Goal: Task Accomplishment & Management: Manage account settings

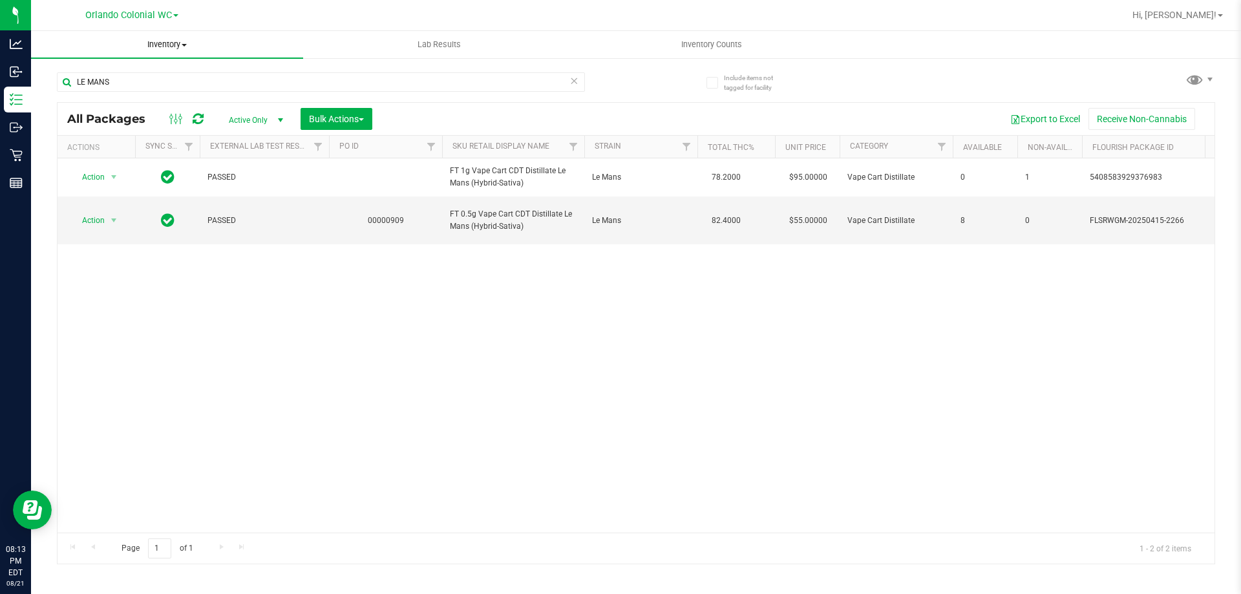
click at [184, 44] on span at bounding box center [184, 45] width 5 height 3
click at [222, 22] on div "Orlando Colonial WC" at bounding box center [131, 15] width 189 height 20
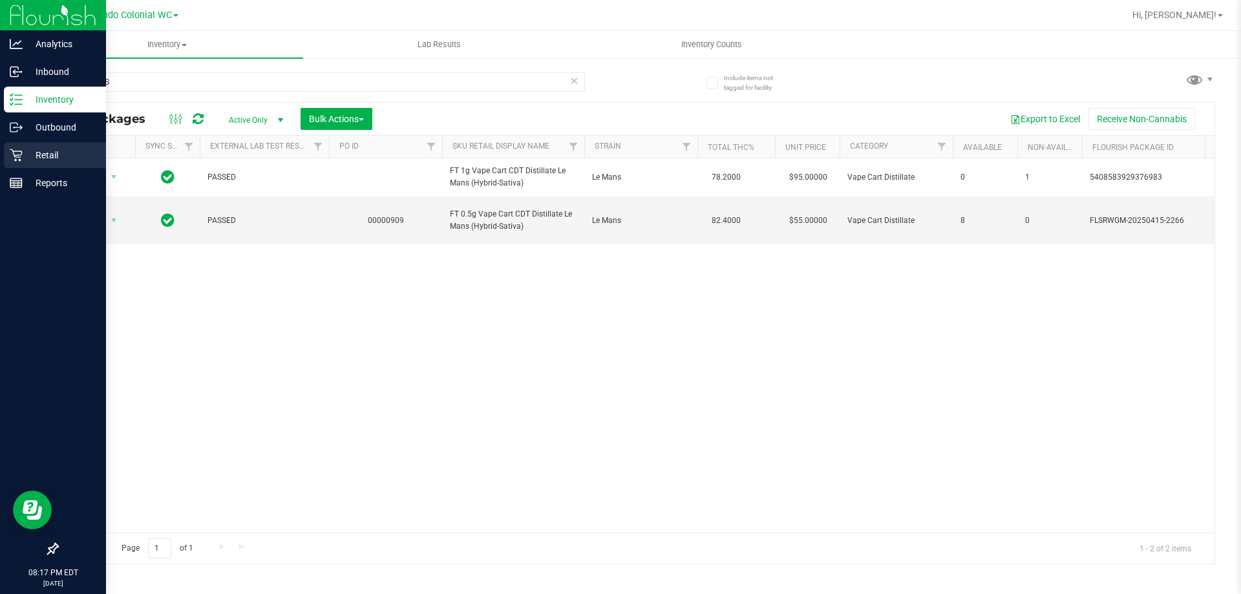
click at [17, 148] on div "Retail" at bounding box center [55, 155] width 102 height 26
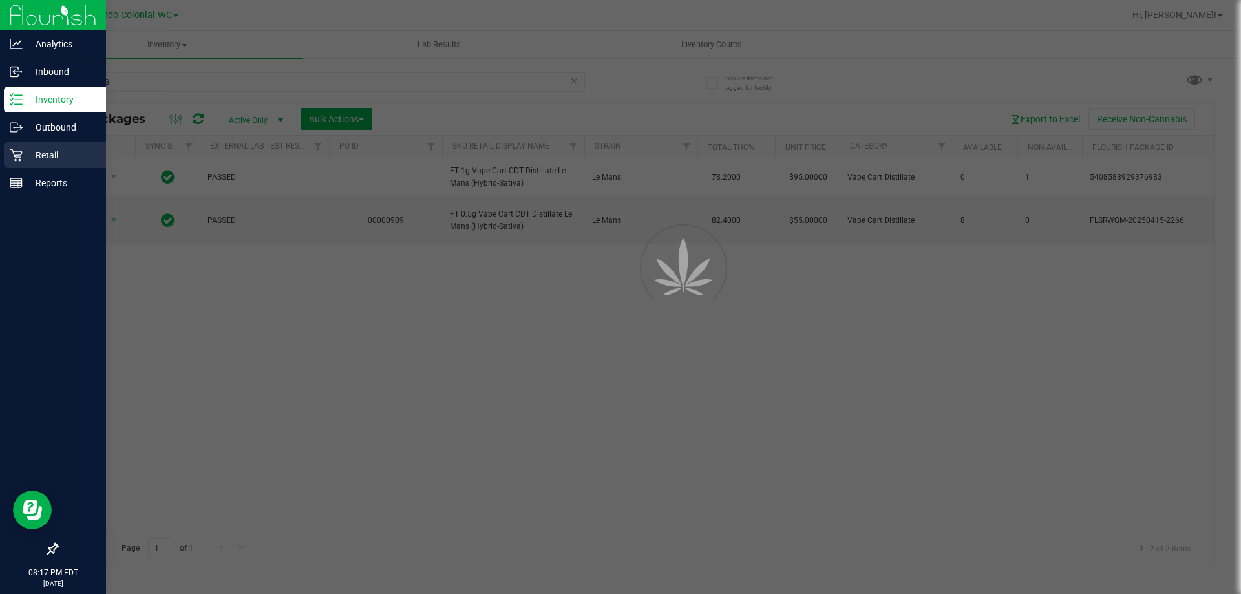
click at [17, 148] on div "Retail" at bounding box center [55, 155] width 102 height 26
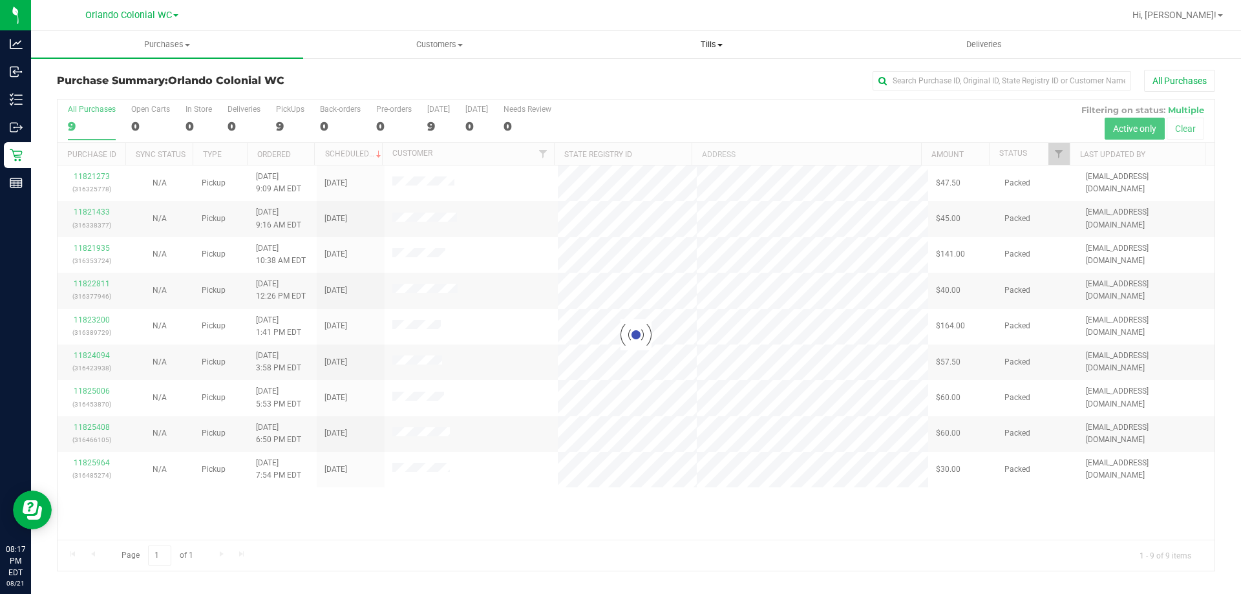
click at [699, 36] on uib-tab-heading "Tills Manage tills Reconcile e-payments" at bounding box center [711, 45] width 271 height 26
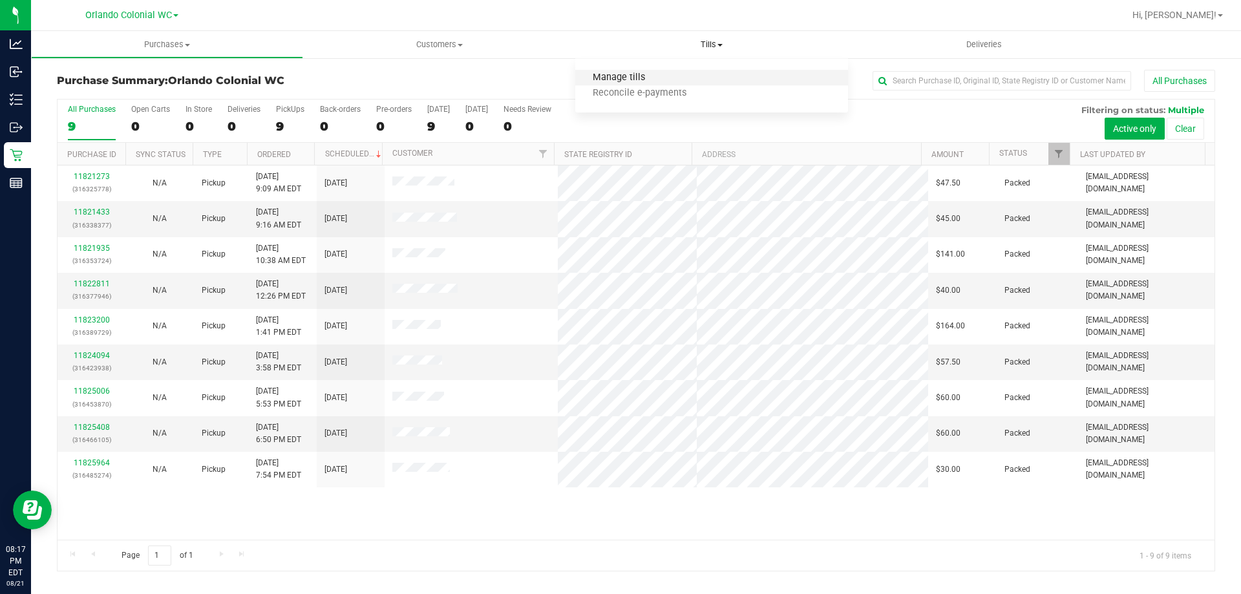
click at [641, 76] on span "Manage tills" at bounding box center [618, 77] width 87 height 11
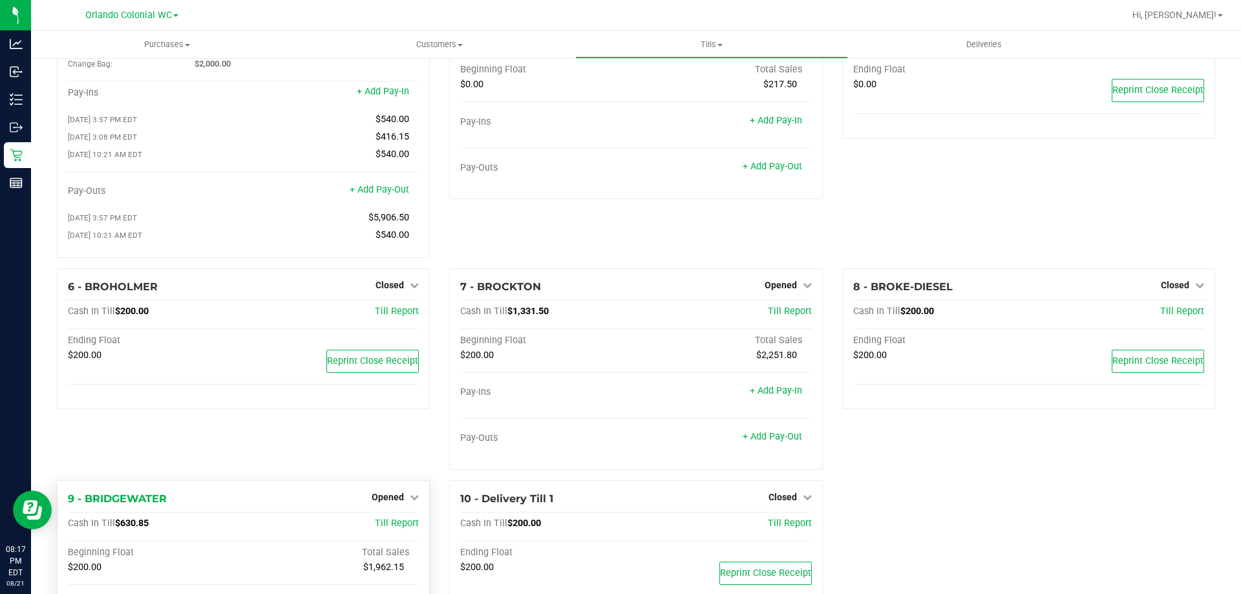
scroll to position [188, 0]
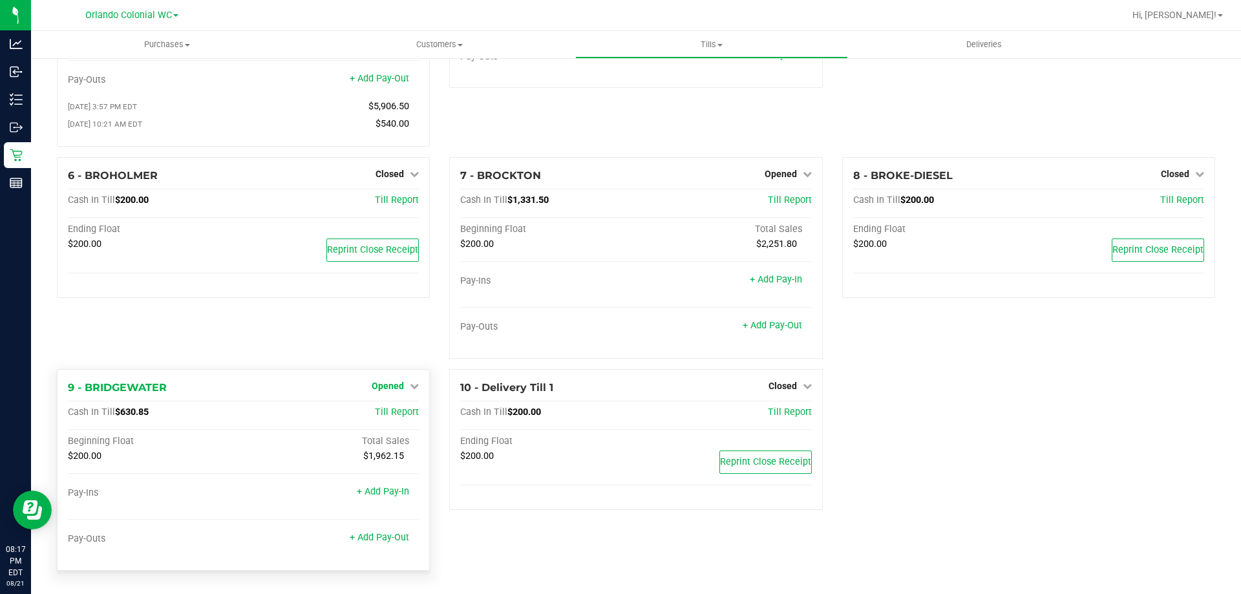
click at [379, 391] on span "Opened" at bounding box center [388, 386] width 32 height 10
click at [385, 411] on link "Close Till" at bounding box center [389, 412] width 35 height 10
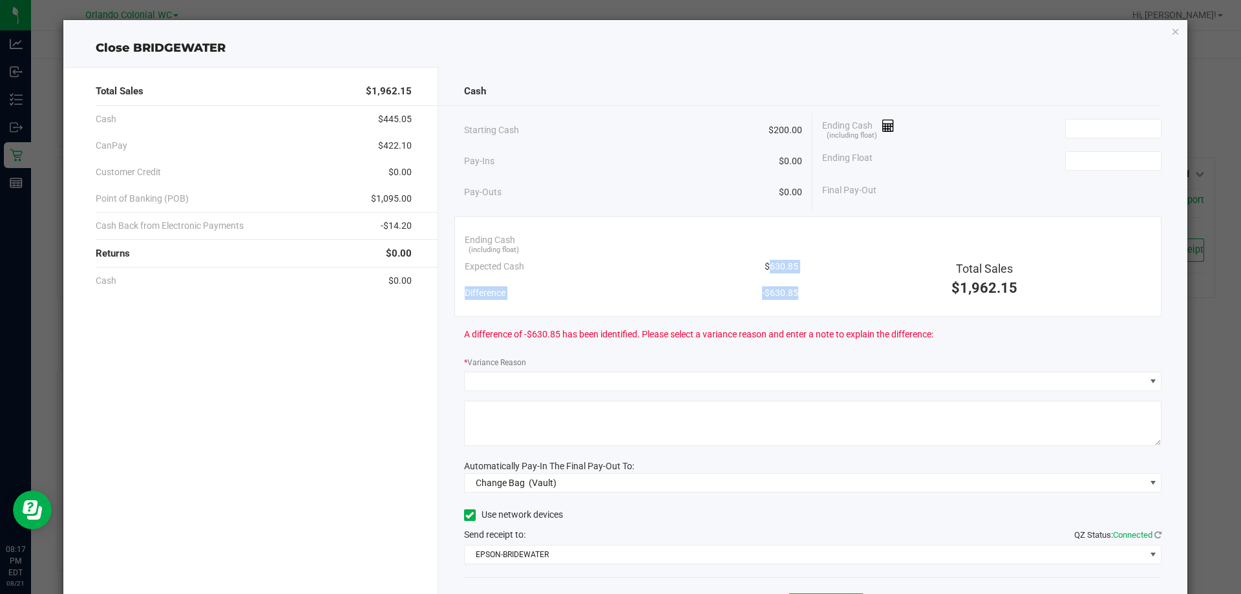
drag, startPoint x: 785, startPoint y: 260, endPoint x: 746, endPoint y: 260, distance: 38.8
click at [746, 260] on div "Ending Cash (including float) Expected Cash $630.85 Difference -$630.85 Total S…" at bounding box center [808, 266] width 708 height 100
click at [769, 261] on span "$630.85" at bounding box center [782, 267] width 34 height 14
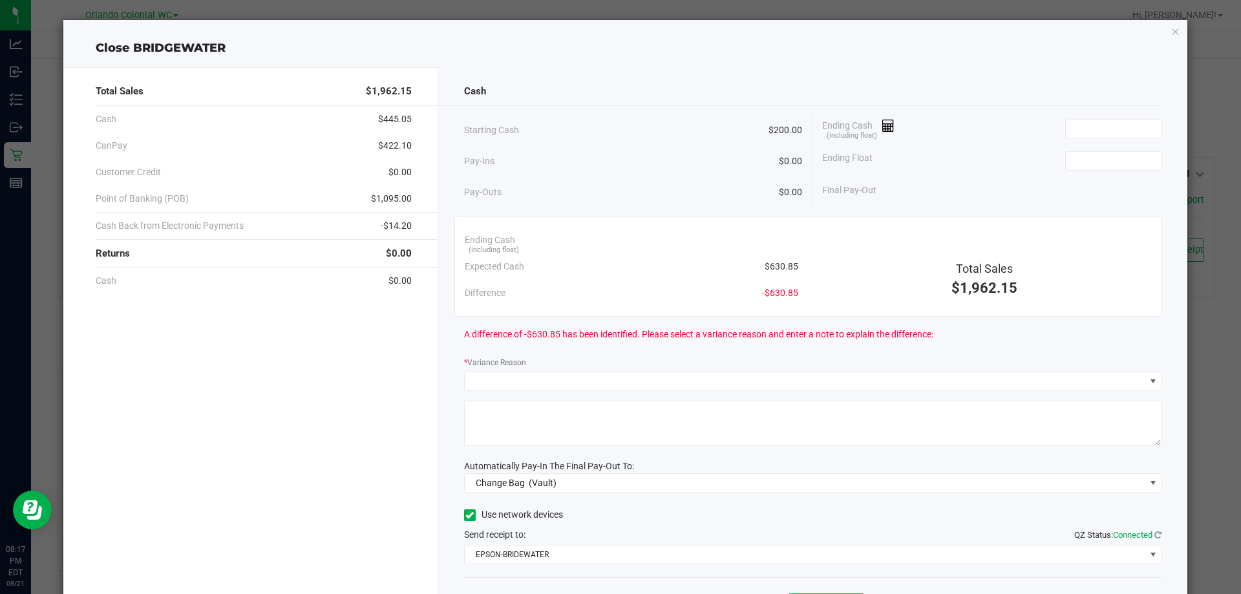
click at [1114, 115] on div "Ending Cash (including float)" at bounding box center [991, 128] width 339 height 32
click at [1102, 135] on input at bounding box center [1113, 129] width 95 height 18
paste input "630.85"
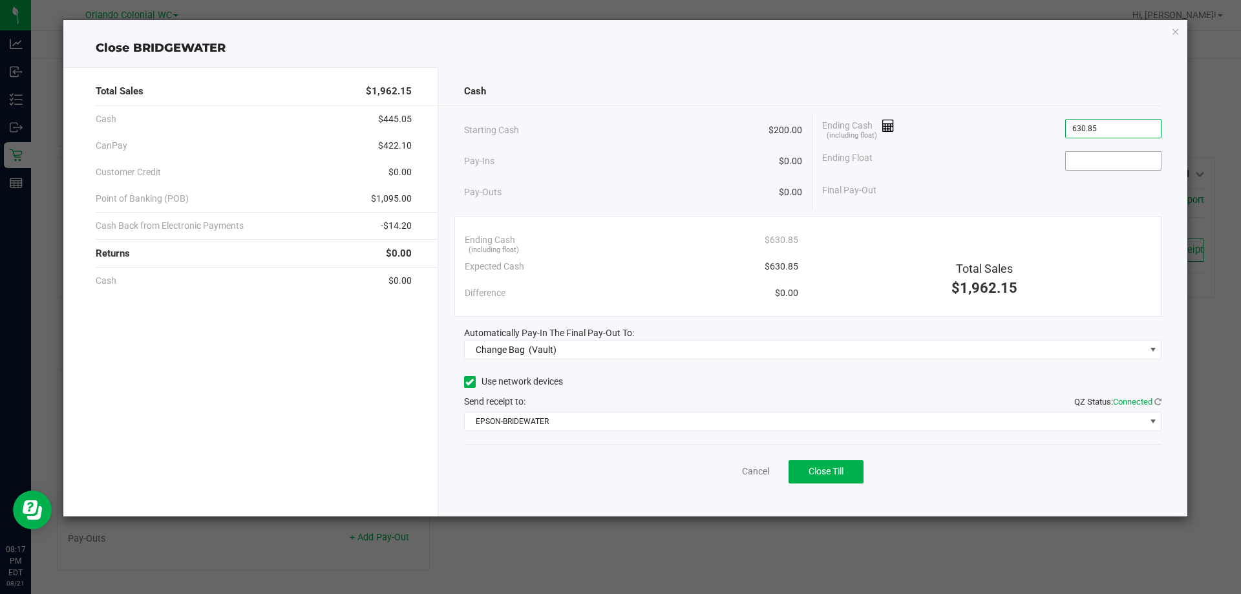
type input "$630.85"
click at [1096, 154] on input at bounding box center [1113, 161] width 95 height 18
type input "$200.00"
click at [681, 61] on div "Total Sales $1,962.15 Cash $445.05 CanPay $422.10 Customer Credit $0.00 Point o…" at bounding box center [625, 286] width 1124 height 459
click at [759, 465] on link "Cancel" at bounding box center [755, 472] width 27 height 14
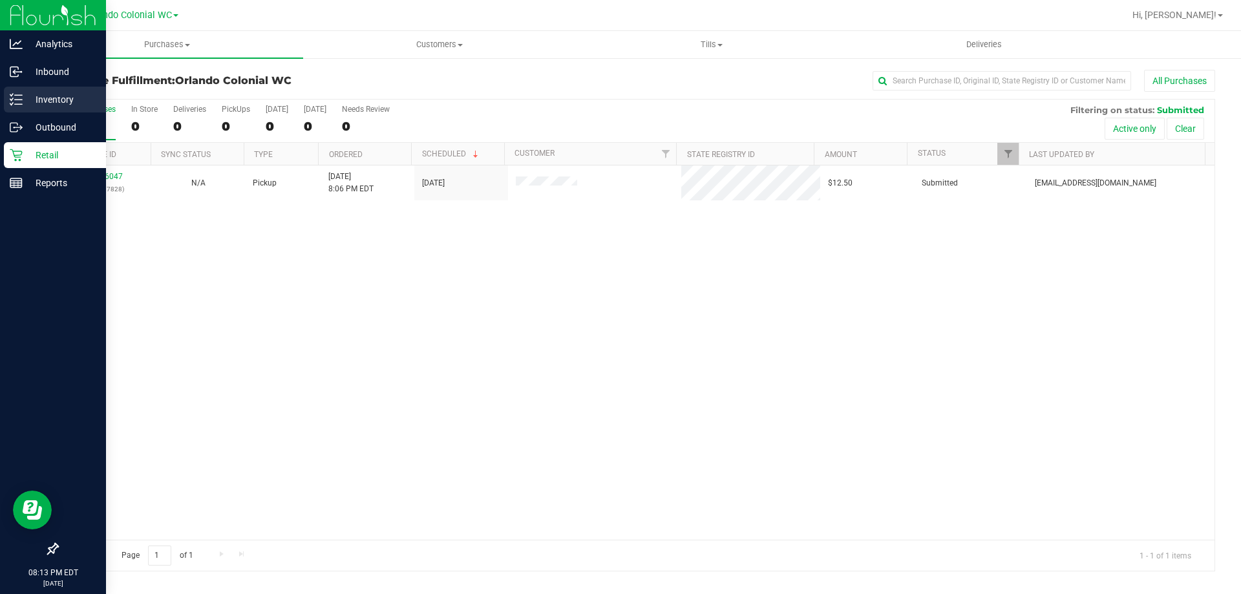
click at [41, 92] on p "Inventory" at bounding box center [62, 100] width 78 height 16
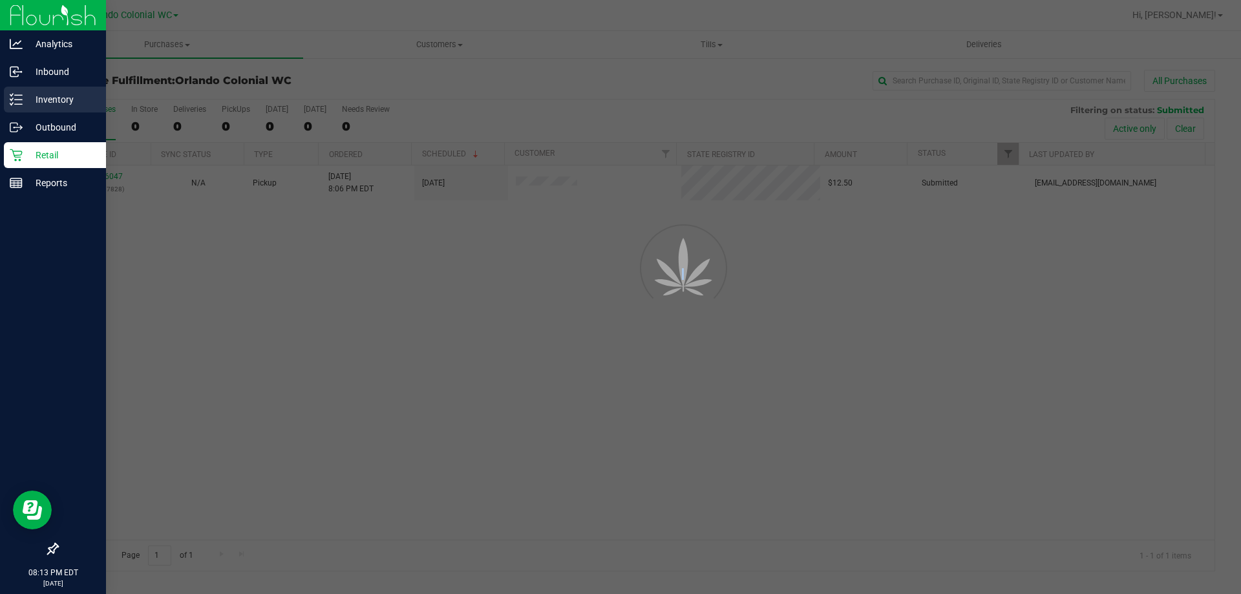
click at [41, 92] on p "Inventory" at bounding box center [62, 100] width 78 height 16
drag, startPoint x: 44, startPoint y: 89, endPoint x: 48, endPoint y: 73, distance: 16.2
click at [48, 73] on p "Inbound" at bounding box center [62, 72] width 78 height 16
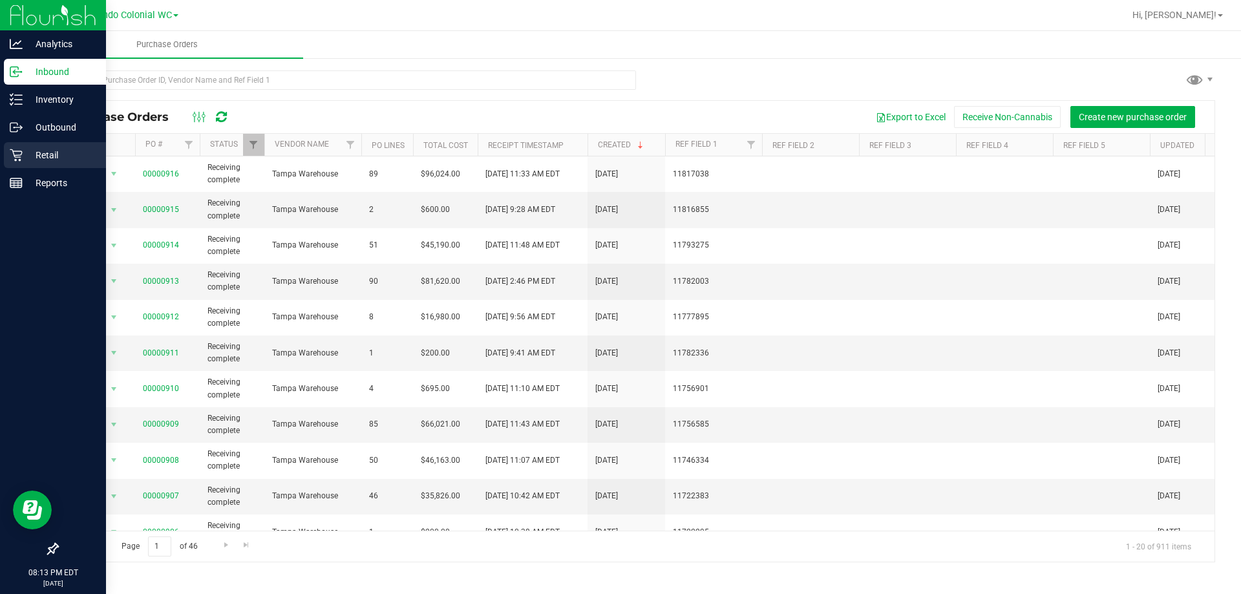
click at [20, 160] on icon at bounding box center [16, 155] width 12 height 12
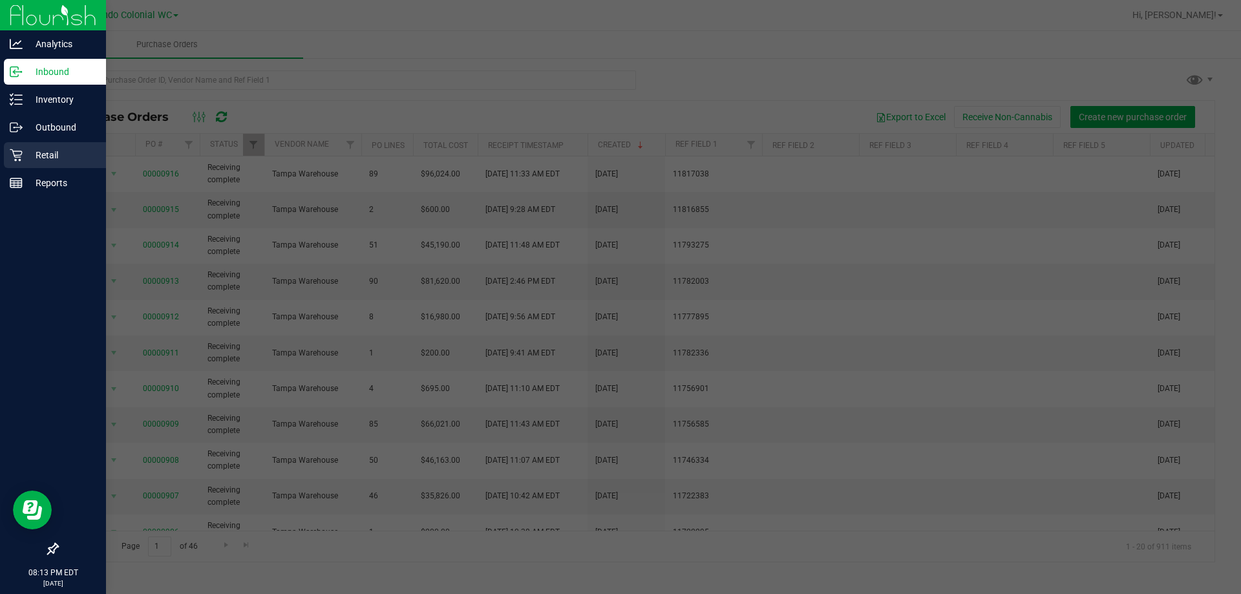
click at [20, 160] on icon at bounding box center [16, 155] width 12 height 12
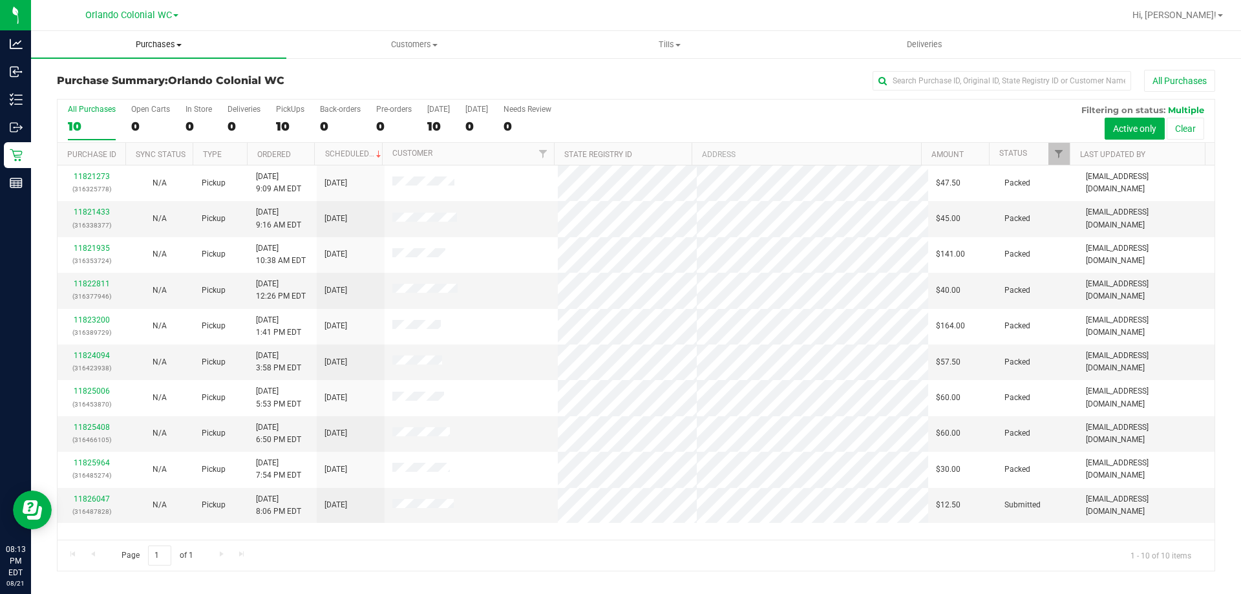
click at [142, 41] on span "Purchases" at bounding box center [158, 45] width 255 height 12
click at [70, 88] on span "Fulfillment" at bounding box center [71, 93] width 80 height 11
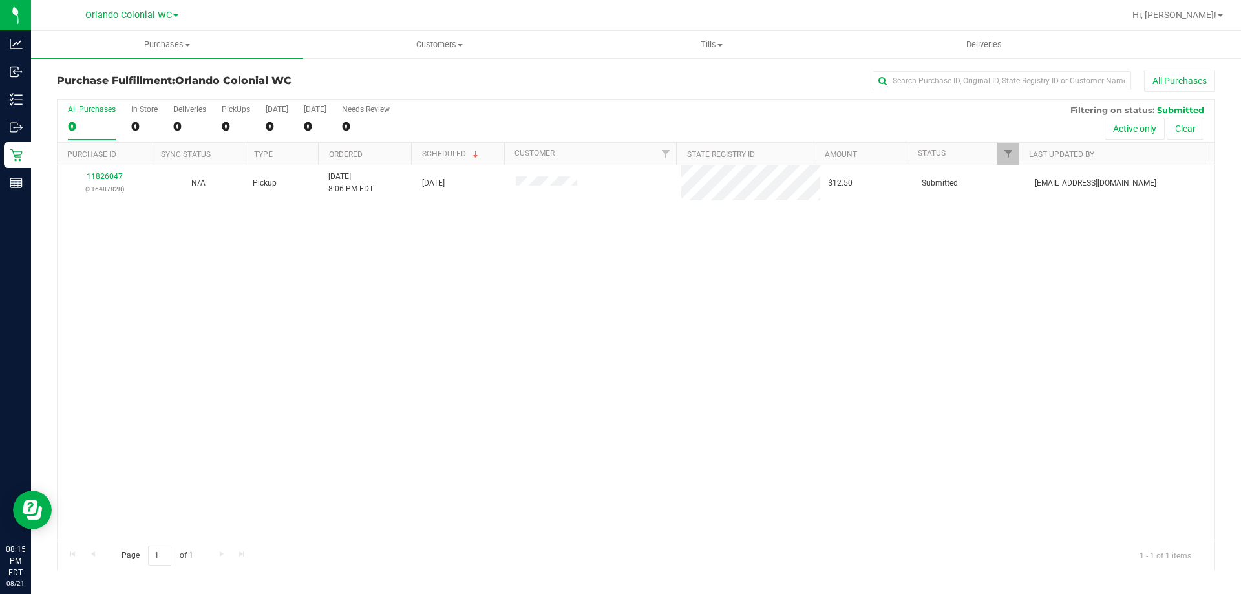
click at [173, 297] on div "11826047 (316487828) N/A Pickup 8/21/2025 8:06 PM EDT 8/21/2025 $12.50 Submitte…" at bounding box center [636, 352] width 1157 height 374
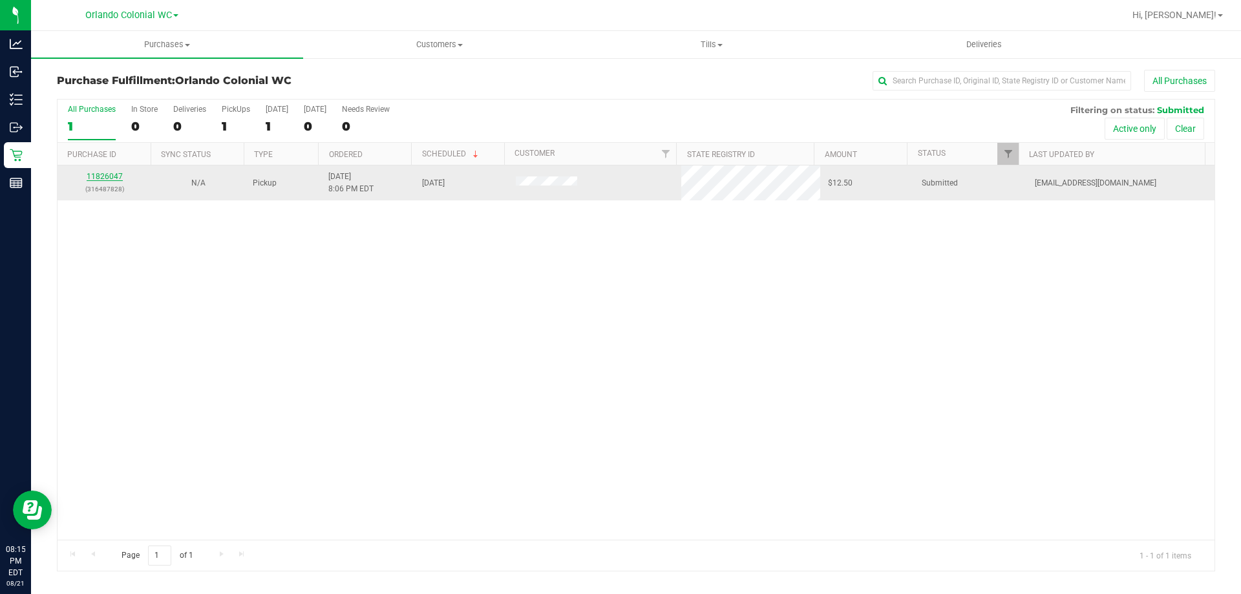
click at [87, 179] on link "11826047" at bounding box center [105, 176] width 36 height 9
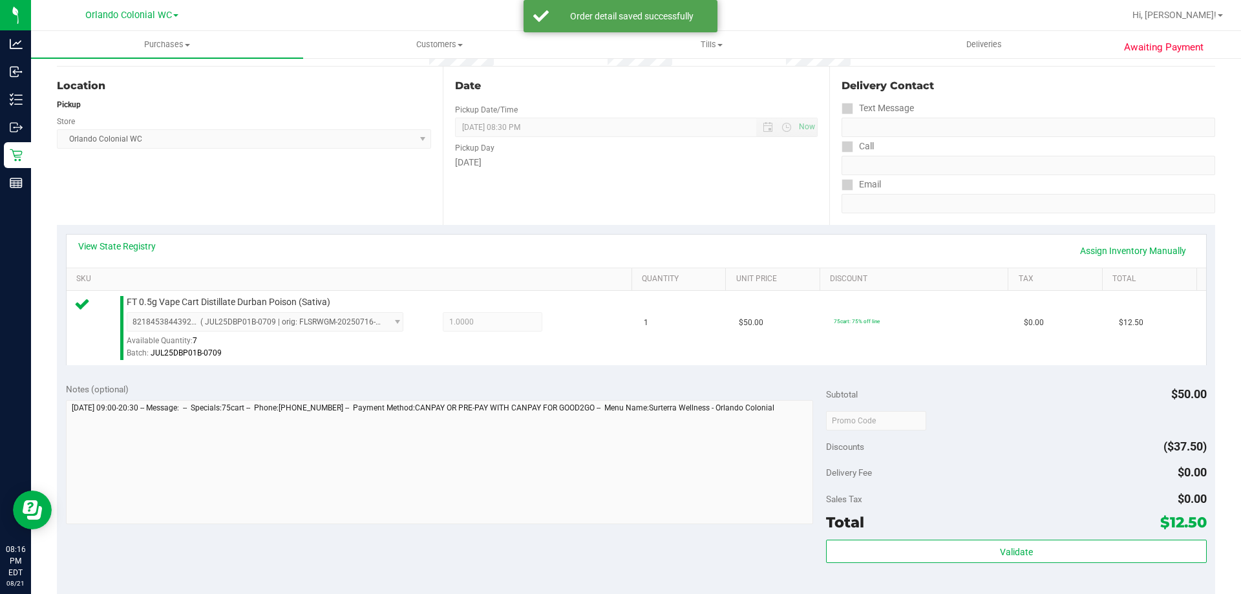
scroll to position [129, 0]
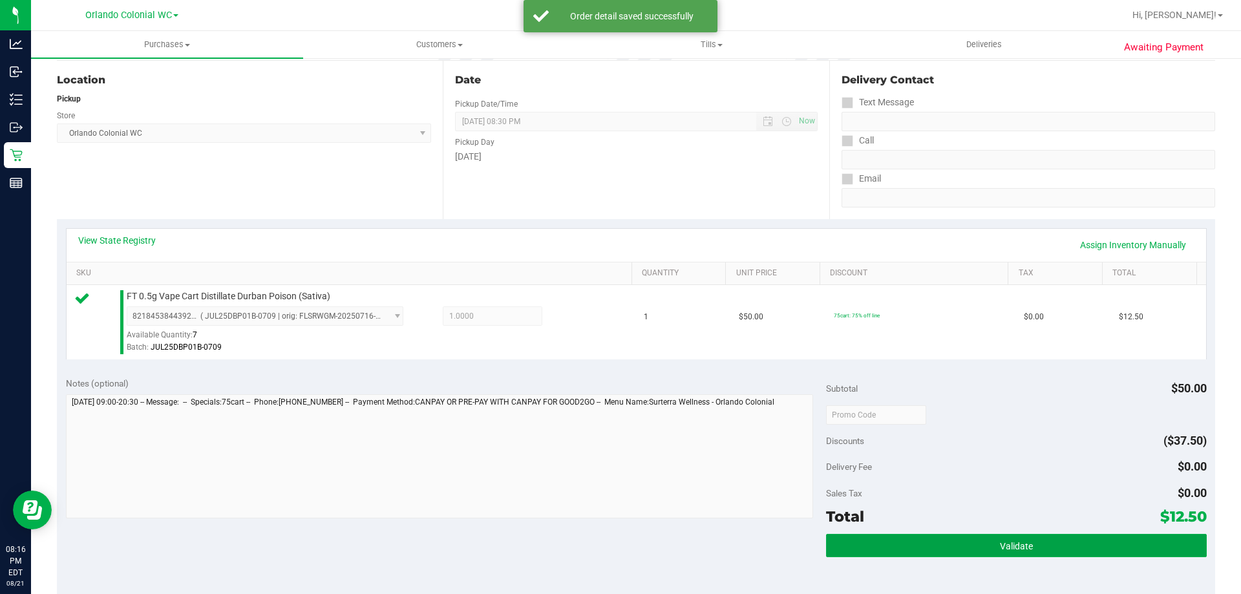
drag, startPoint x: 898, startPoint y: 534, endPoint x: 892, endPoint y: 532, distance: 6.7
click at [899, 534] on button "Validate" at bounding box center [1016, 545] width 380 height 23
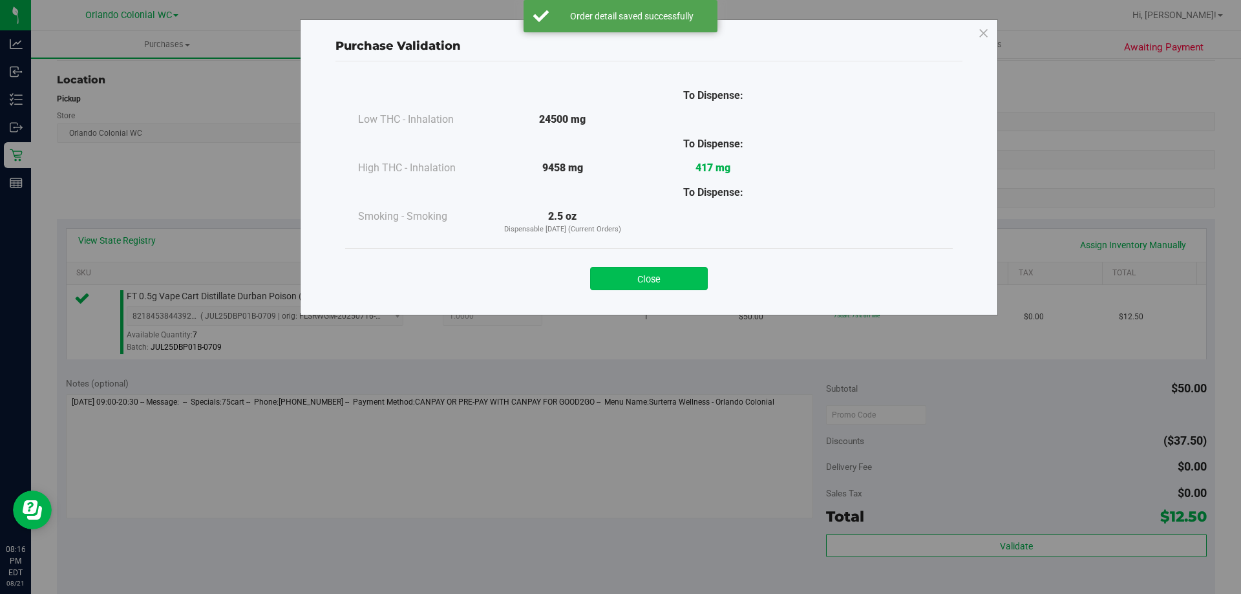
click at [659, 283] on button "Close" at bounding box center [649, 278] width 118 height 23
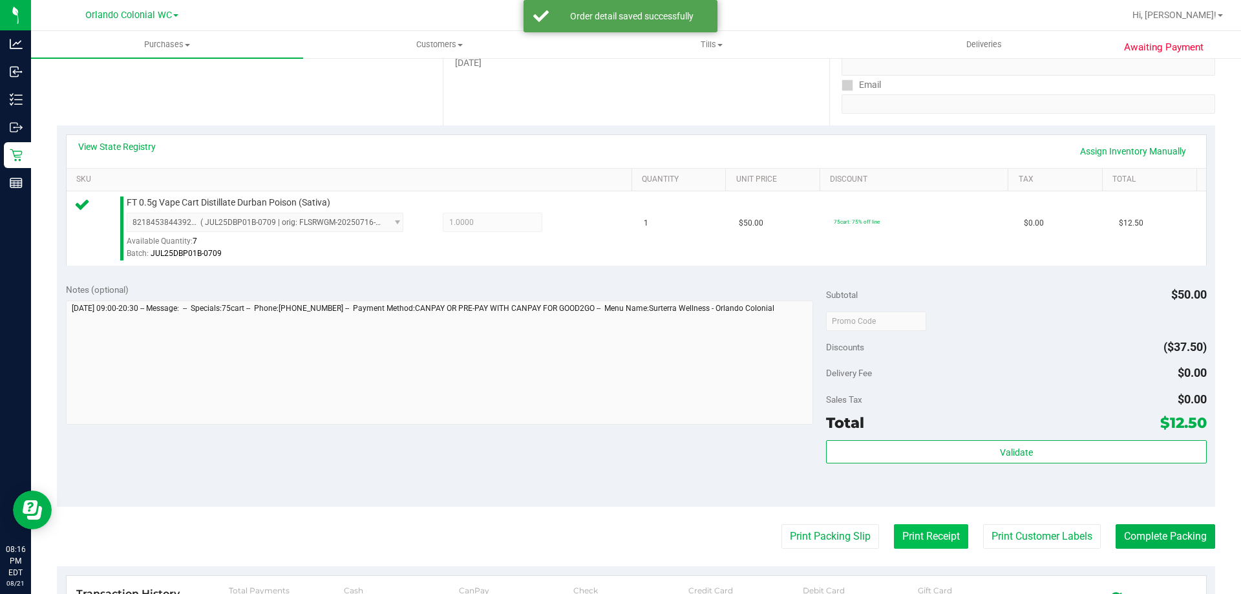
scroll to position [323, 0]
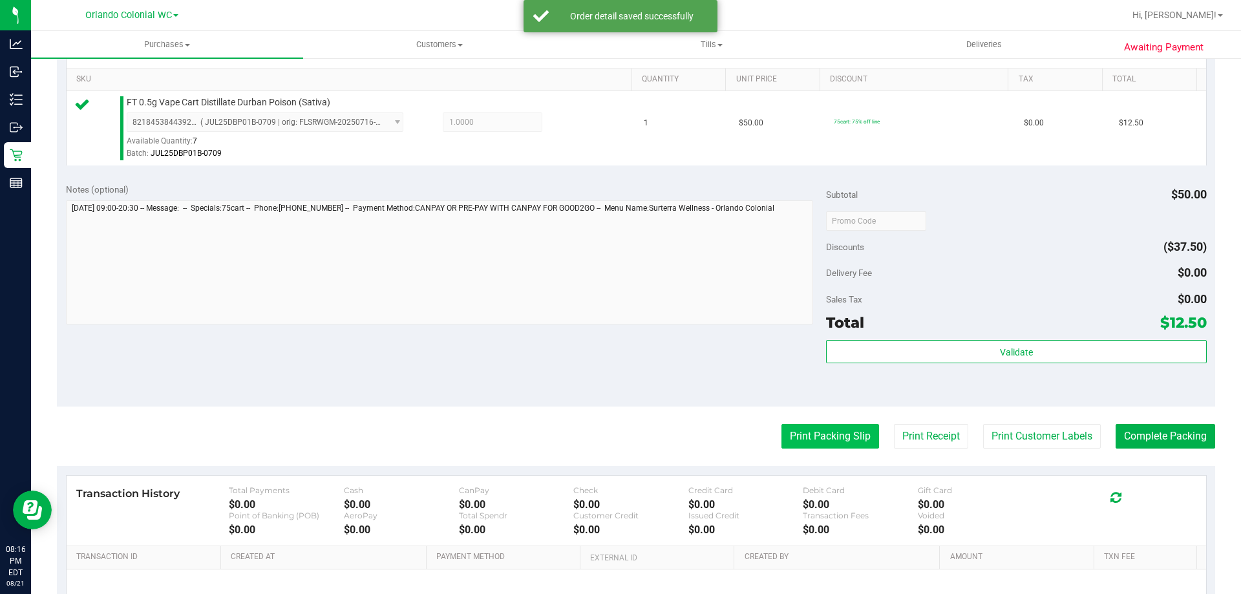
click at [841, 434] on button "Print Packing Slip" at bounding box center [830, 436] width 98 height 25
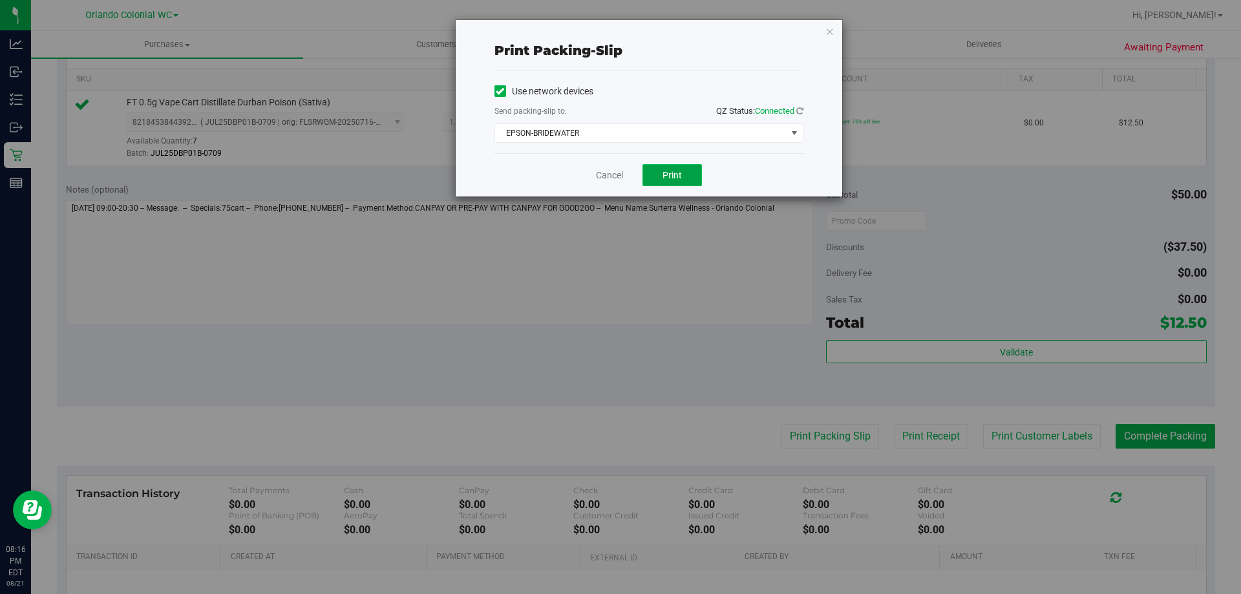
click at [680, 175] on span "Print" at bounding box center [671, 175] width 19 height 10
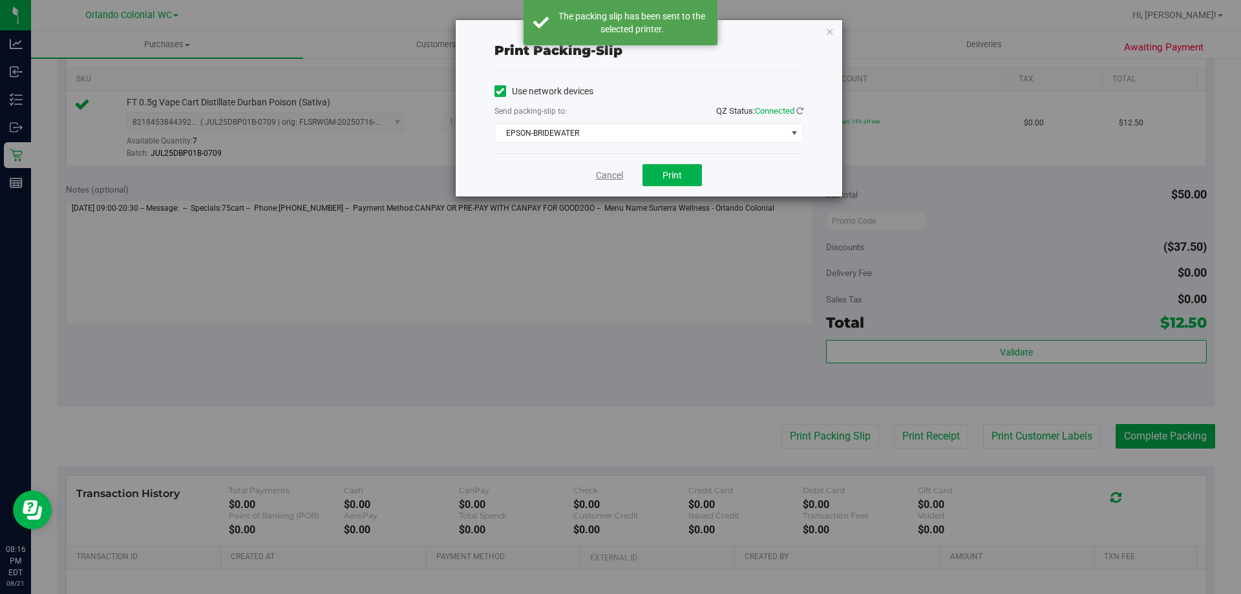
click at [599, 175] on link "Cancel" at bounding box center [609, 176] width 27 height 14
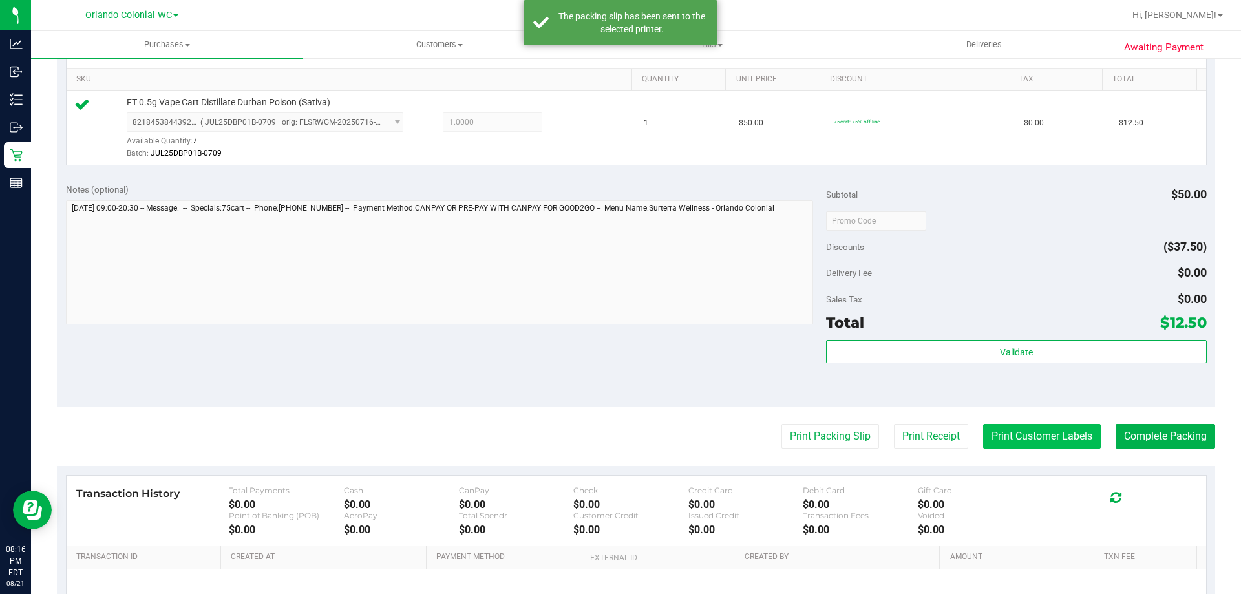
click at [1026, 430] on button "Print Customer Labels" at bounding box center [1042, 436] width 118 height 25
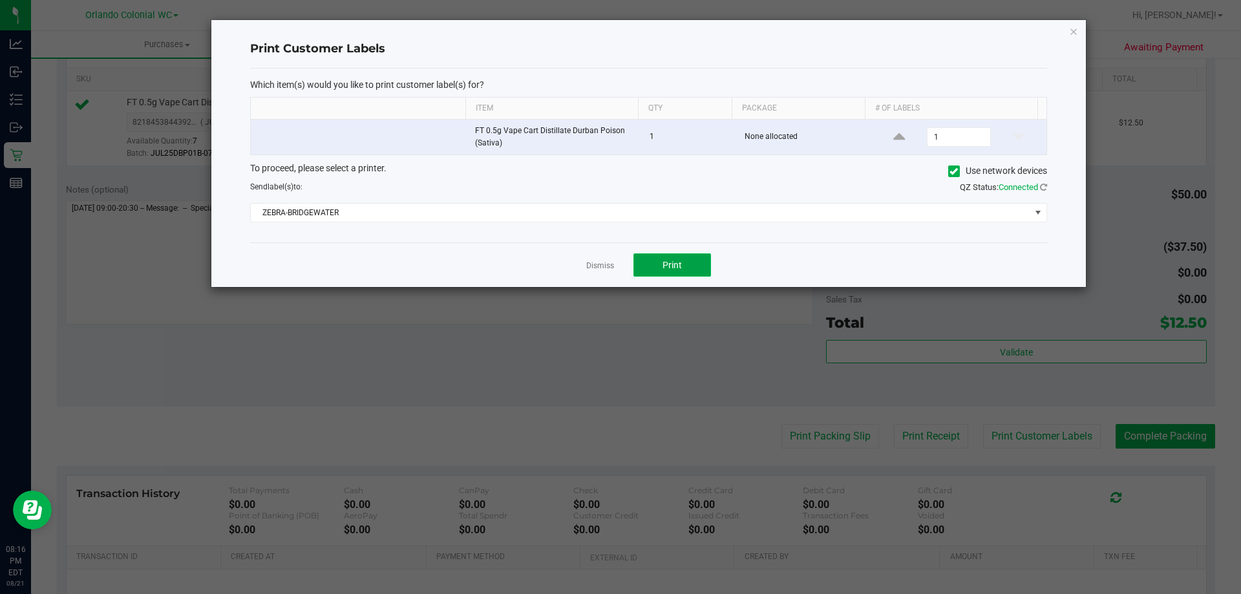
click at [687, 266] on button "Print" at bounding box center [672, 264] width 78 height 23
click at [589, 267] on link "Dismiss" at bounding box center [600, 265] width 28 height 11
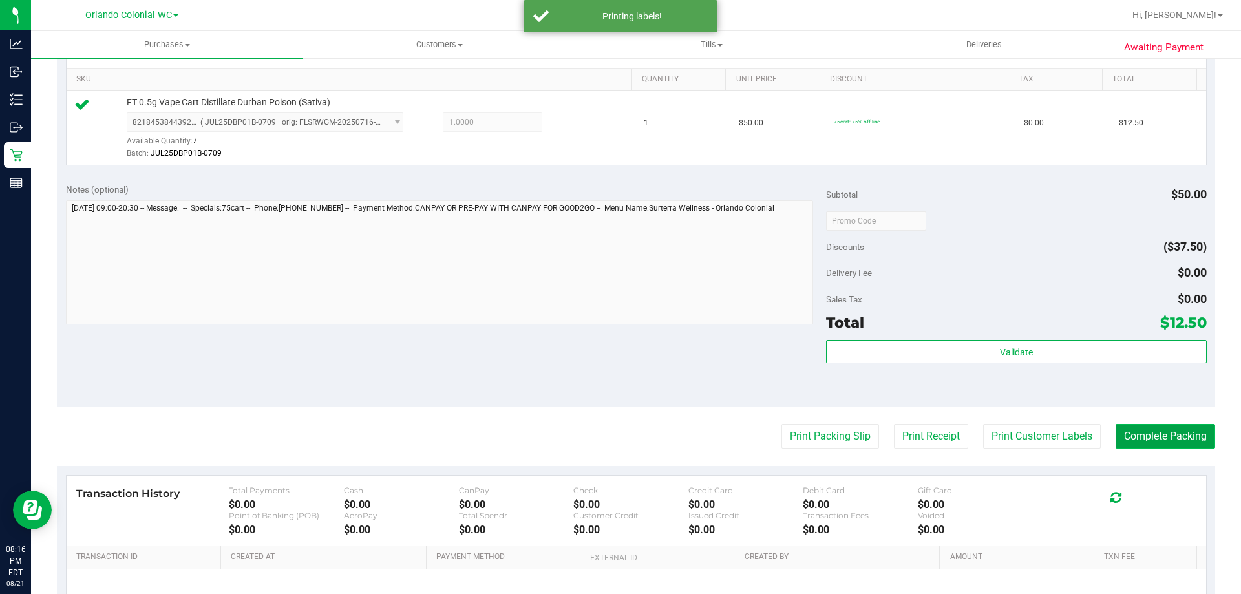
click at [1115, 440] on button "Complete Packing" at bounding box center [1165, 436] width 100 height 25
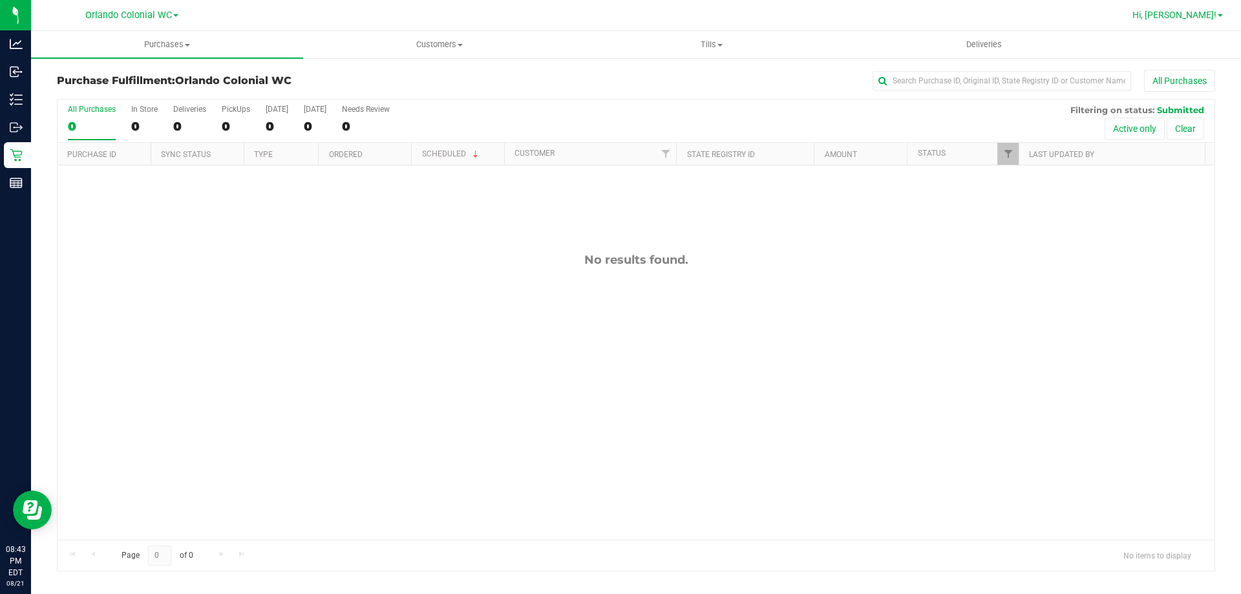
click at [1181, 13] on span "Hi, [PERSON_NAME]!" at bounding box center [1174, 15] width 84 height 10
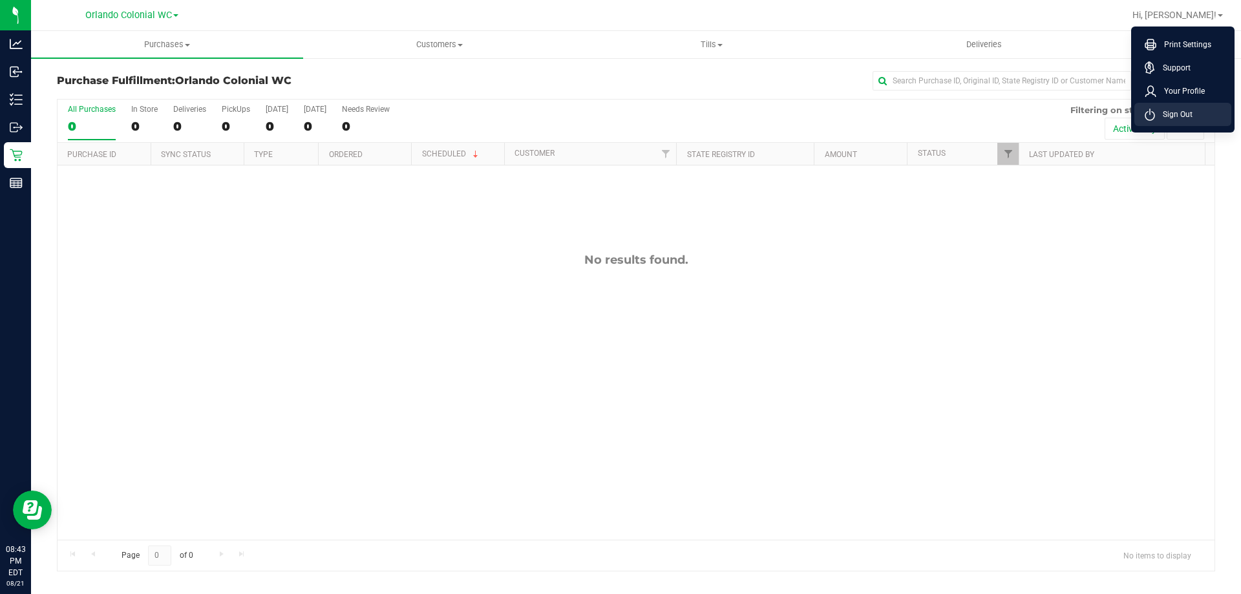
click at [1147, 110] on icon at bounding box center [1150, 115] width 10 height 12
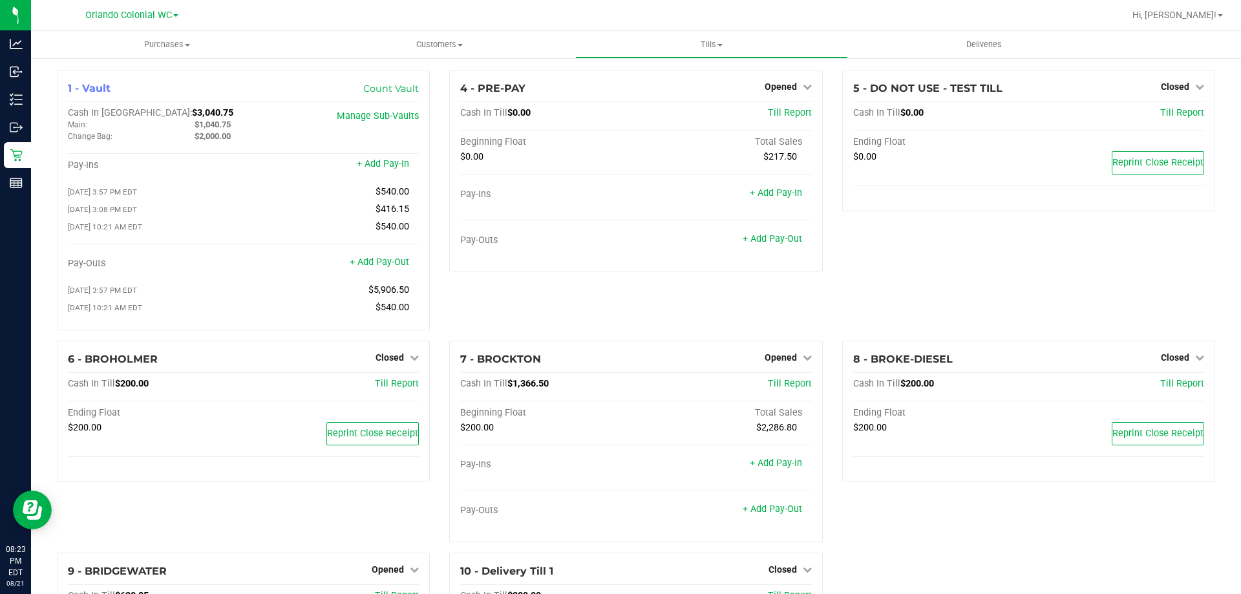
click at [394, 511] on div "6 - BROHOLMER Closed Open Till Cash In Till $200.00 Till Report Ending Float $2…" at bounding box center [243, 447] width 392 height 212
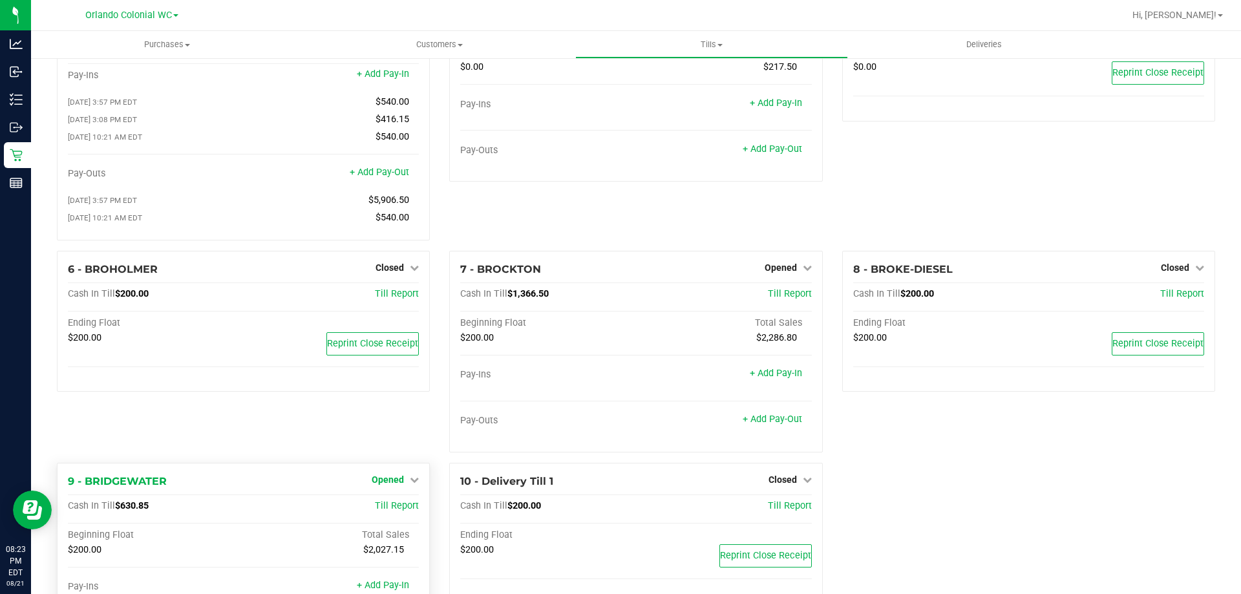
click at [411, 483] on icon at bounding box center [414, 479] width 9 height 9
click at [399, 511] on link "Close Till" at bounding box center [389, 506] width 35 height 10
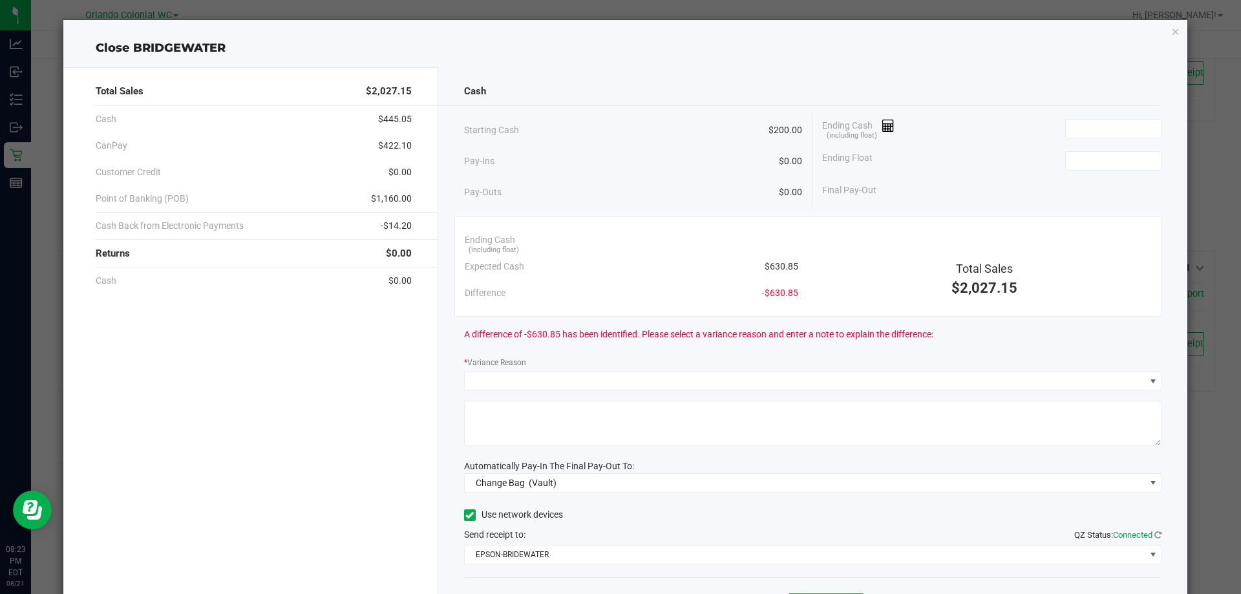
click at [769, 269] on span "$630.85" at bounding box center [782, 267] width 34 height 14
copy span "630.85"
click at [1066, 130] on input at bounding box center [1113, 129] width 95 height 18
paste input "630.85"
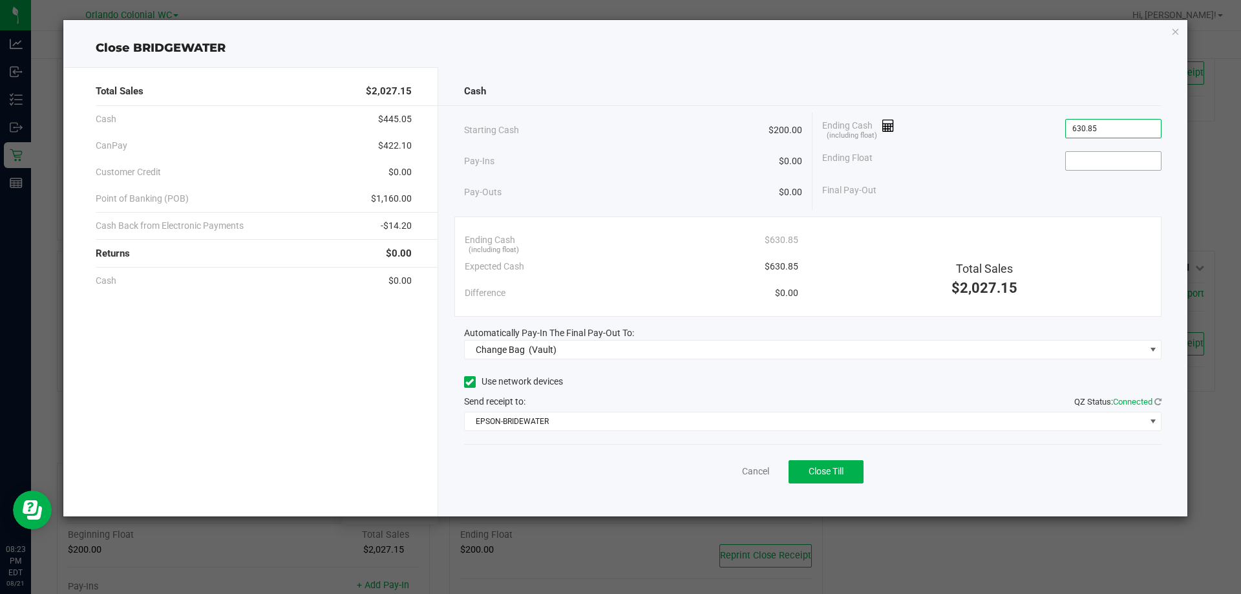
type input "$630.85"
click at [1075, 166] on input at bounding box center [1113, 161] width 95 height 18
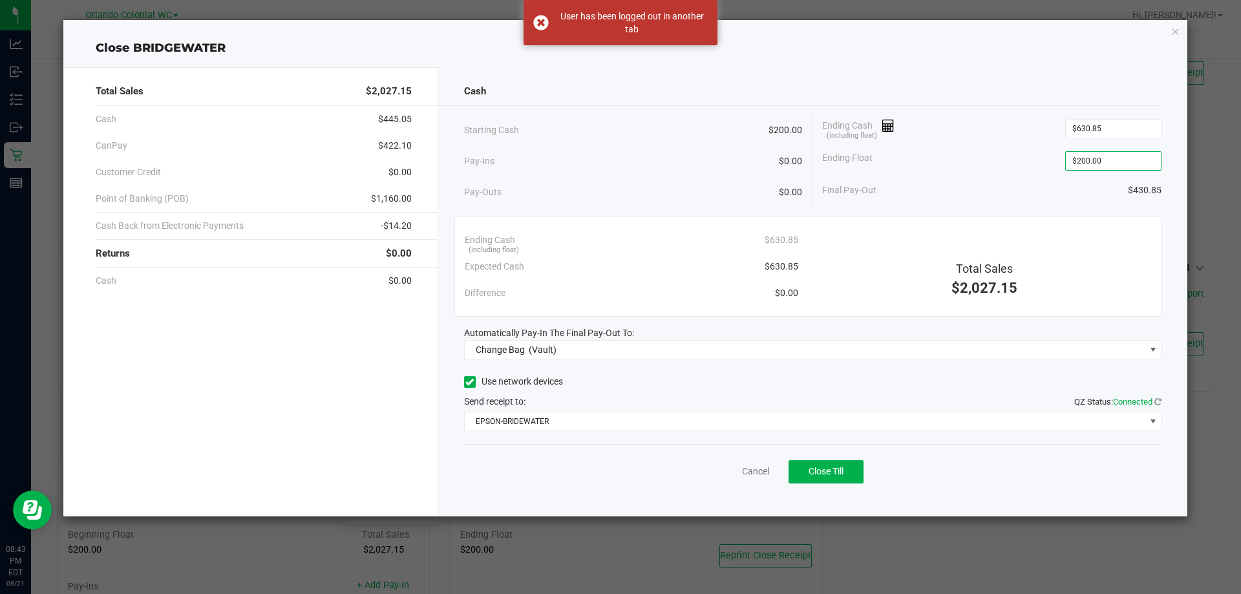
type input "200"
